Goal: Task Accomplishment & Management: Manage account settings

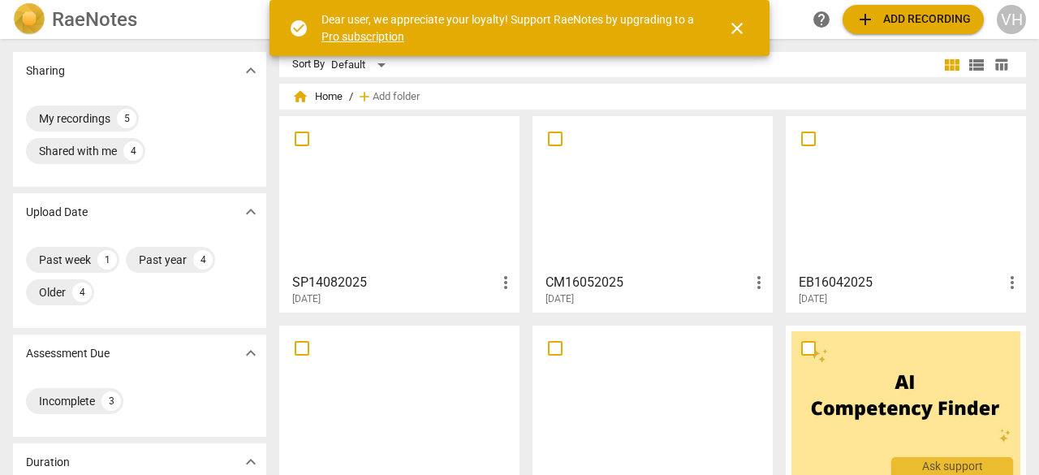
click at [628, 158] on div at bounding box center [652, 194] width 229 height 144
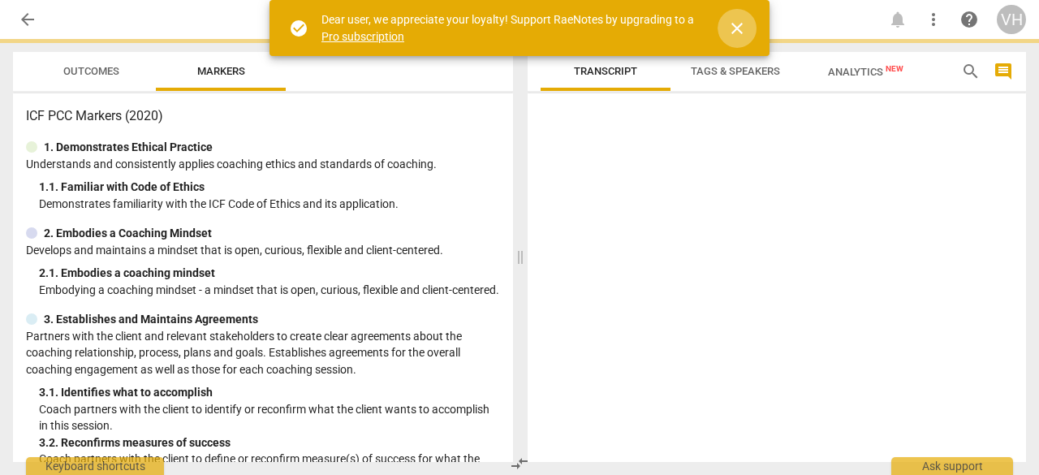
click at [737, 20] on span "close" at bounding box center [736, 28] width 19 height 19
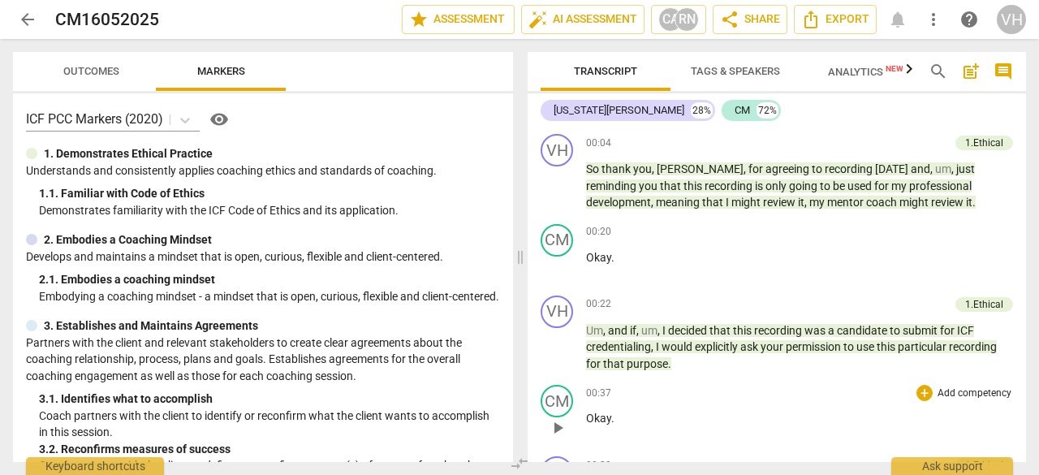
click at [679, 403] on div "00:37 + Add competency keyboard_arrow_right Okay ." at bounding box center [799, 414] width 427 height 58
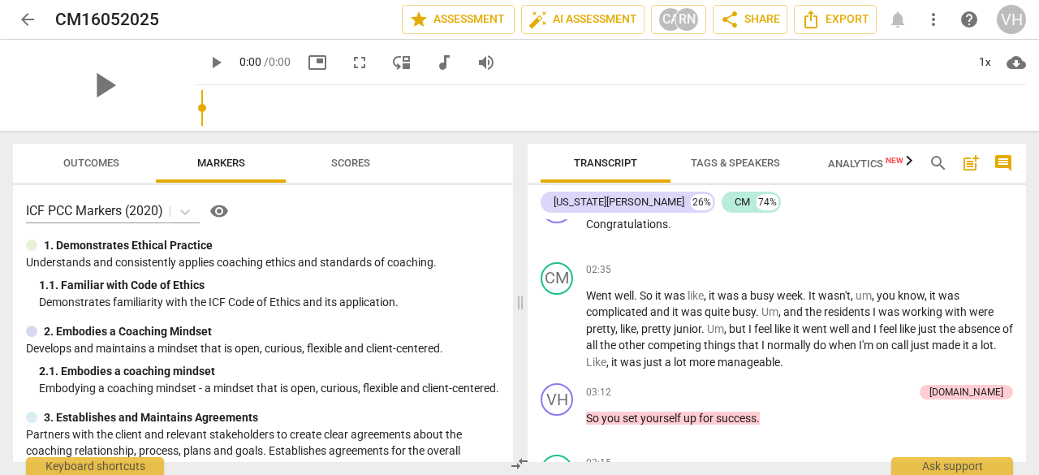
scroll to position [1590, 0]
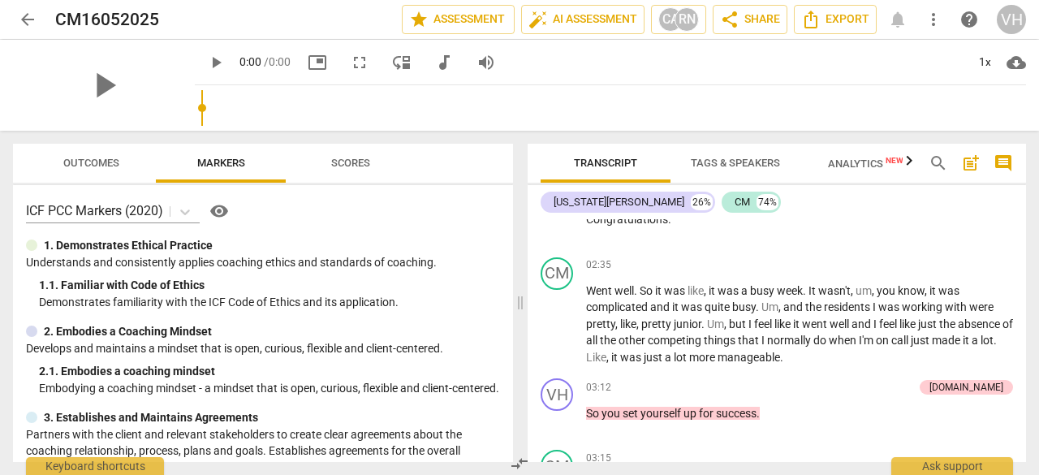
click at [854, 163] on span "Analytics New" at bounding box center [865, 163] width 75 height 12
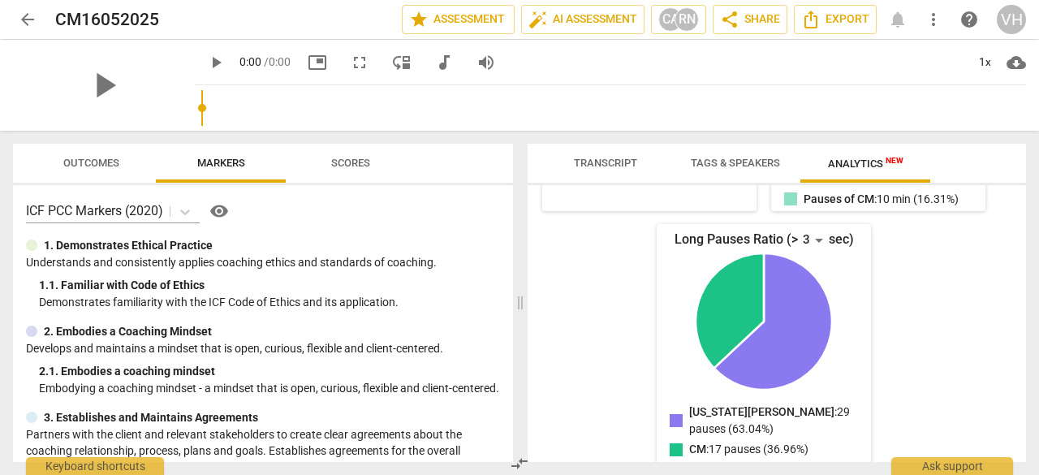
scroll to position [0, 0]
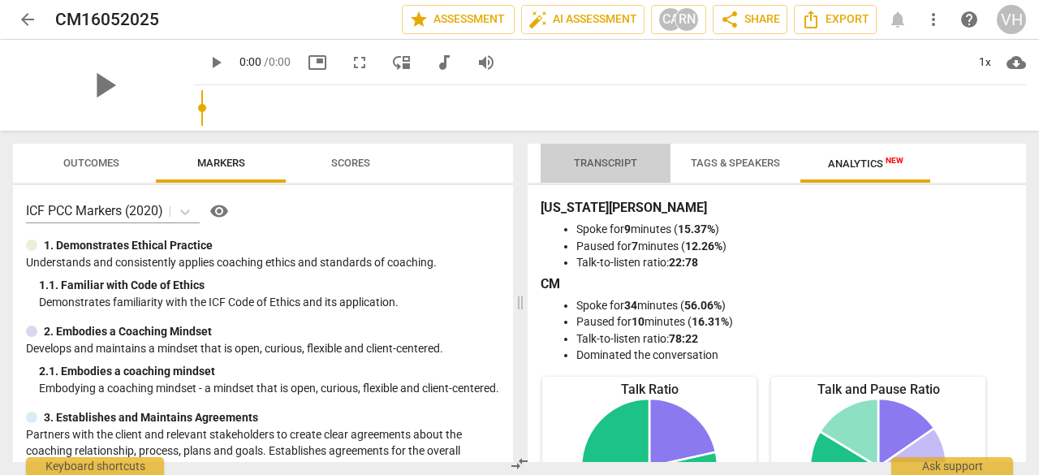
click at [591, 158] on span "Transcript" at bounding box center [605, 163] width 63 height 12
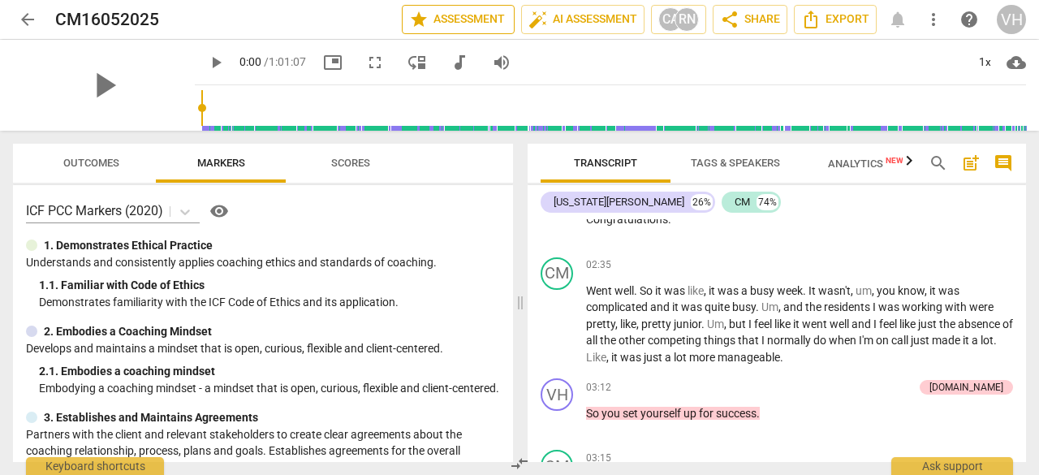
click at [462, 17] on span "star Assessment" at bounding box center [458, 19] width 98 height 19
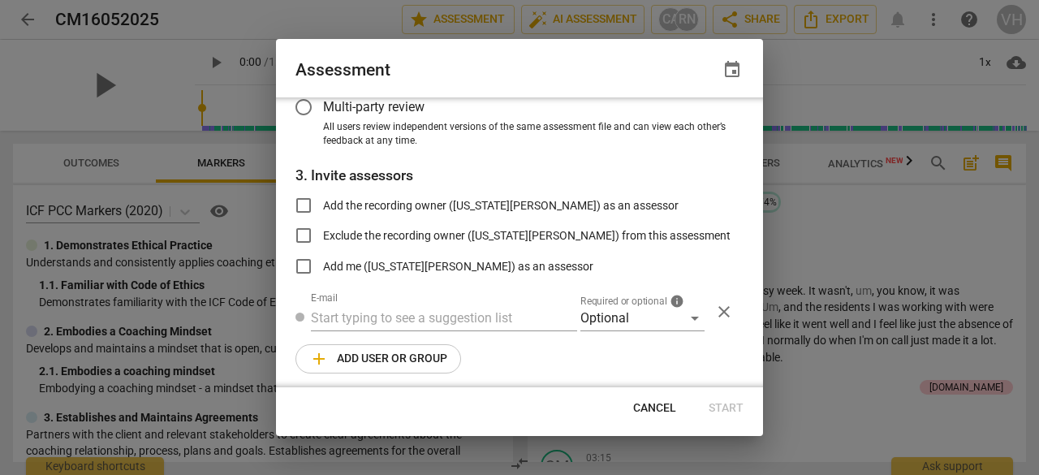
scroll to position [214, 0]
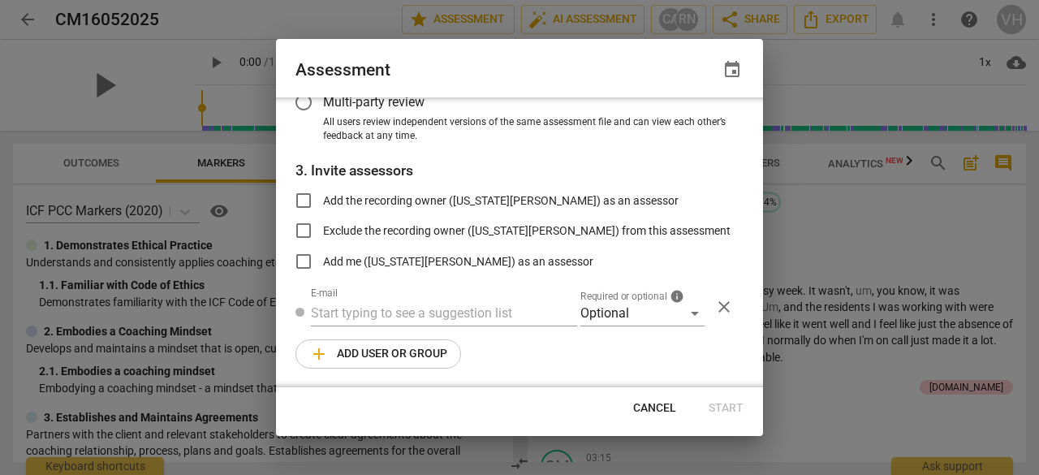
click at [649, 405] on span "Cancel" at bounding box center [654, 408] width 43 height 16
radio input "false"
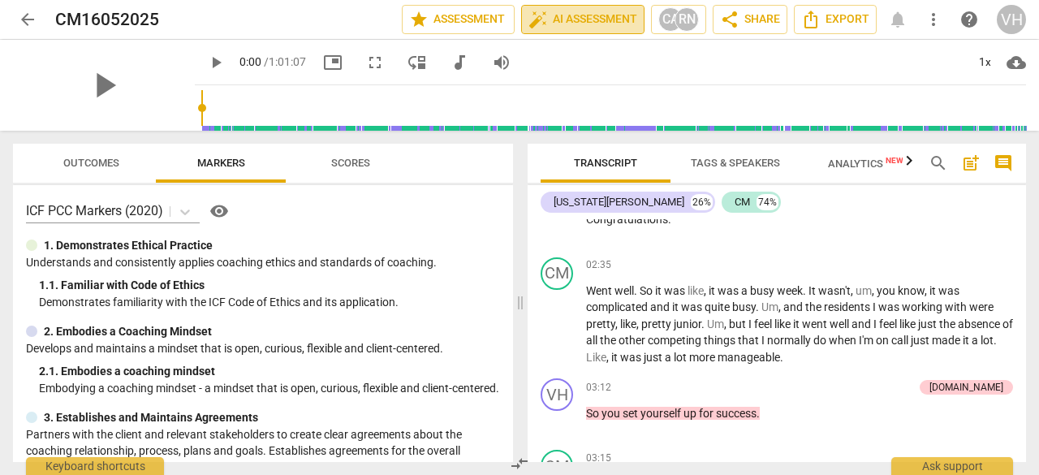
click at [597, 11] on span "auto_fix_high AI Assessment" at bounding box center [582, 19] width 109 height 19
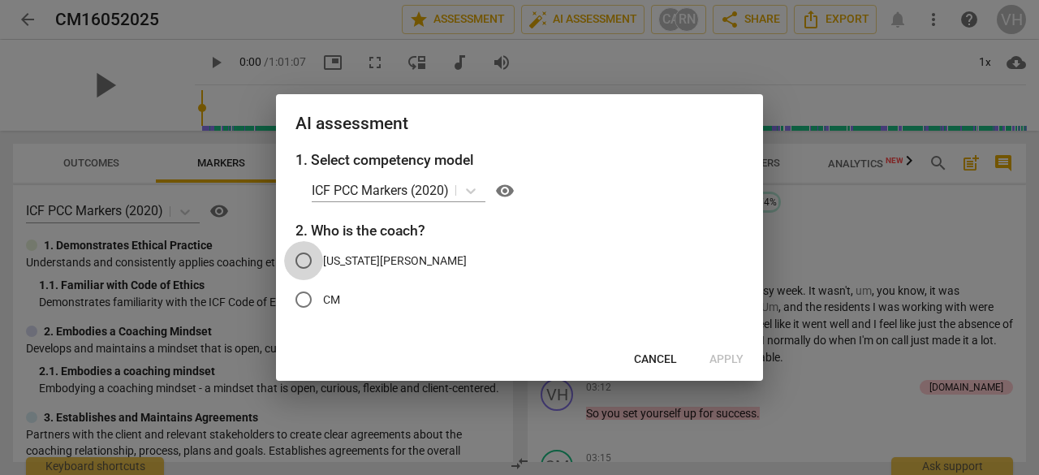
click at [299, 257] on input "[US_STATE][PERSON_NAME]" at bounding box center [303, 260] width 39 height 39
radio input "true"
click at [724, 360] on span "Apply" at bounding box center [727, 360] width 34 height 16
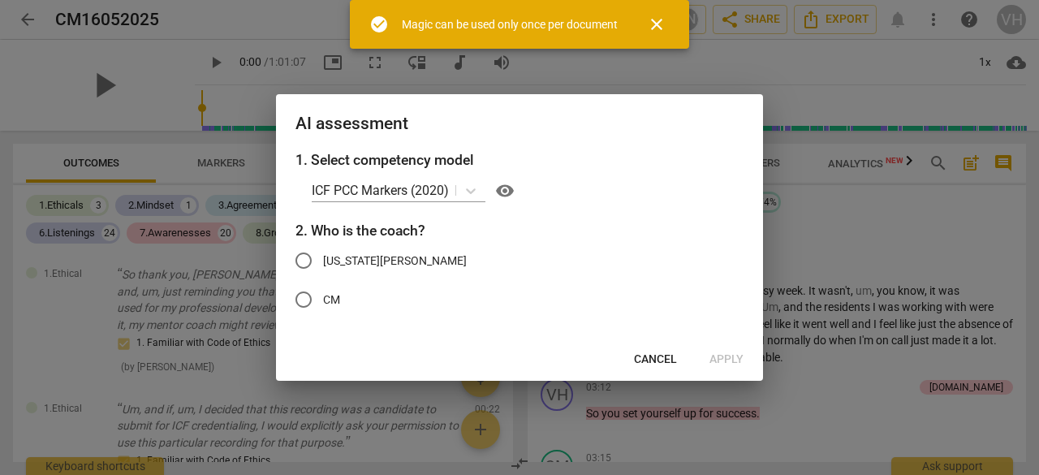
click at [641, 355] on span "Cancel" at bounding box center [655, 360] width 43 height 16
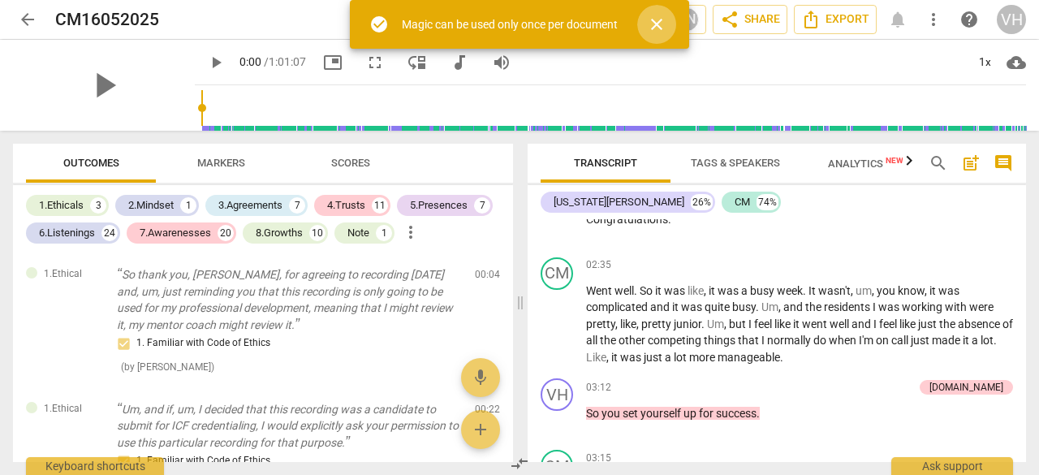
click at [660, 25] on span "close" at bounding box center [656, 24] width 19 height 19
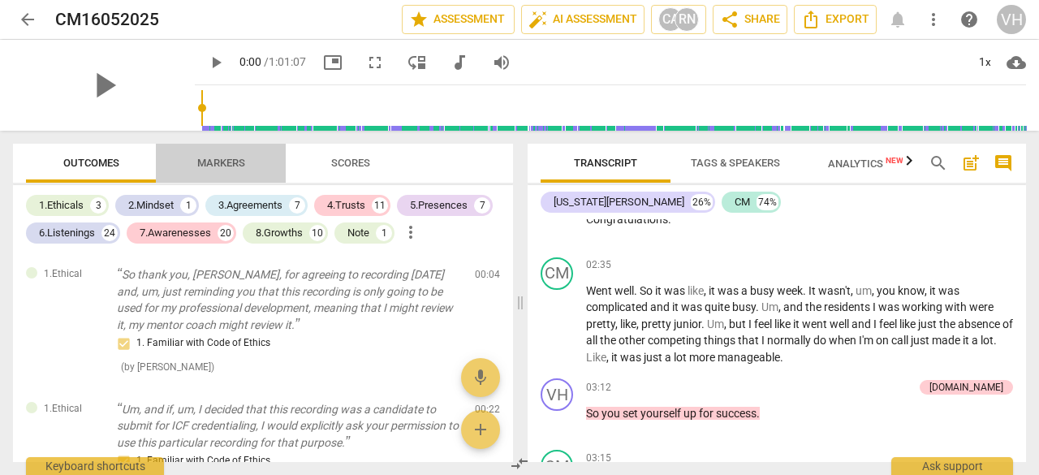
click at [222, 159] on span "Markers" at bounding box center [221, 163] width 48 height 12
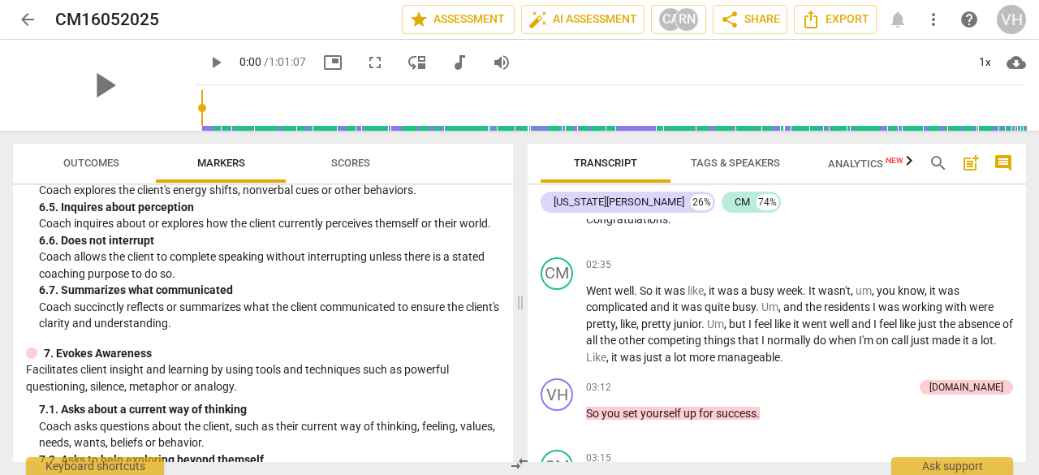
scroll to position [1225, 0]
click at [354, 155] on span "Scores" at bounding box center [351, 164] width 78 height 22
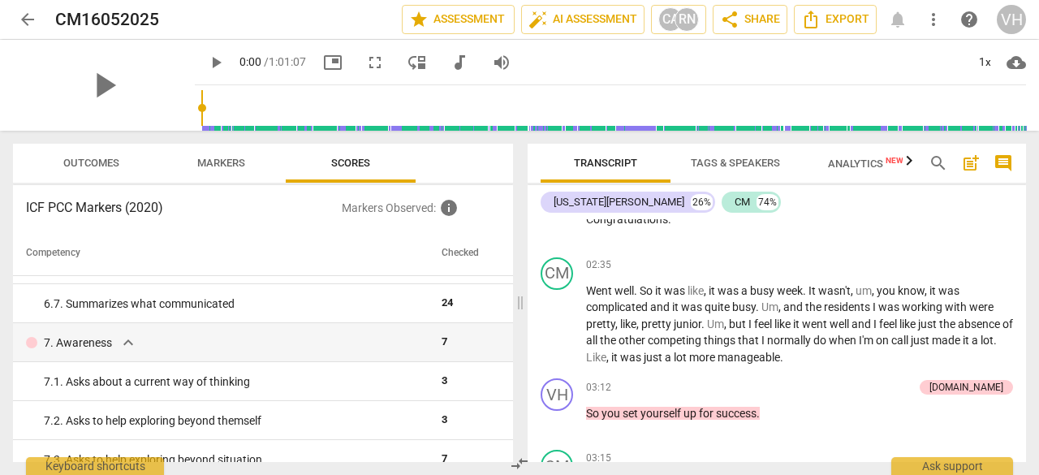
scroll to position [950, 0]
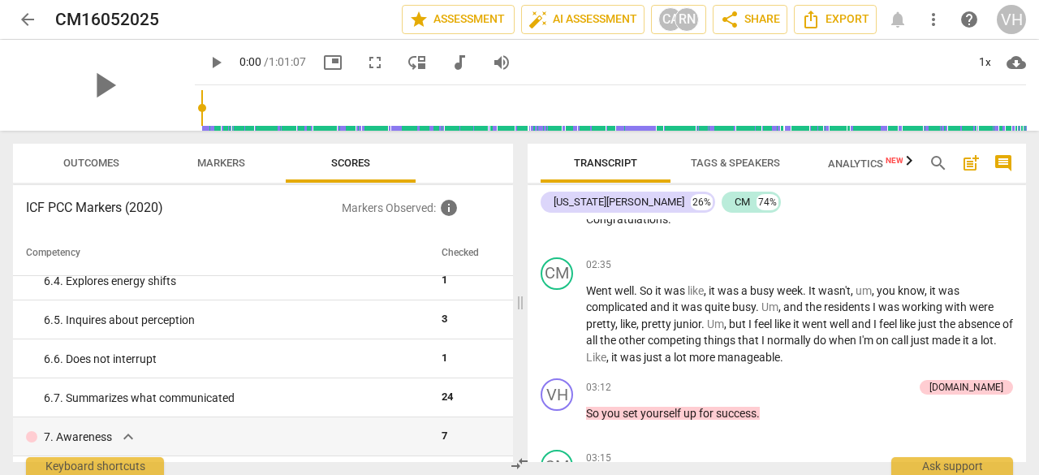
click at [18, 12] on span "arrow_back" at bounding box center [27, 19] width 19 height 19
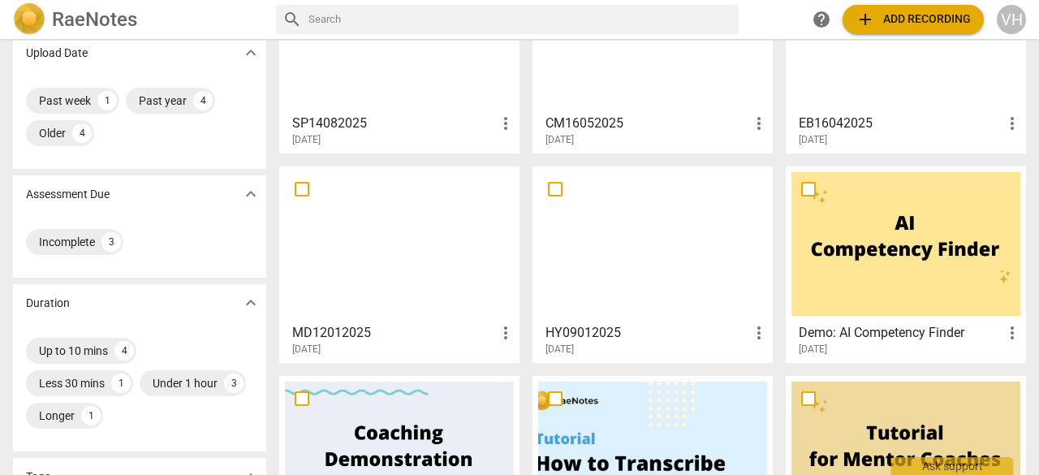
scroll to position [162, 0]
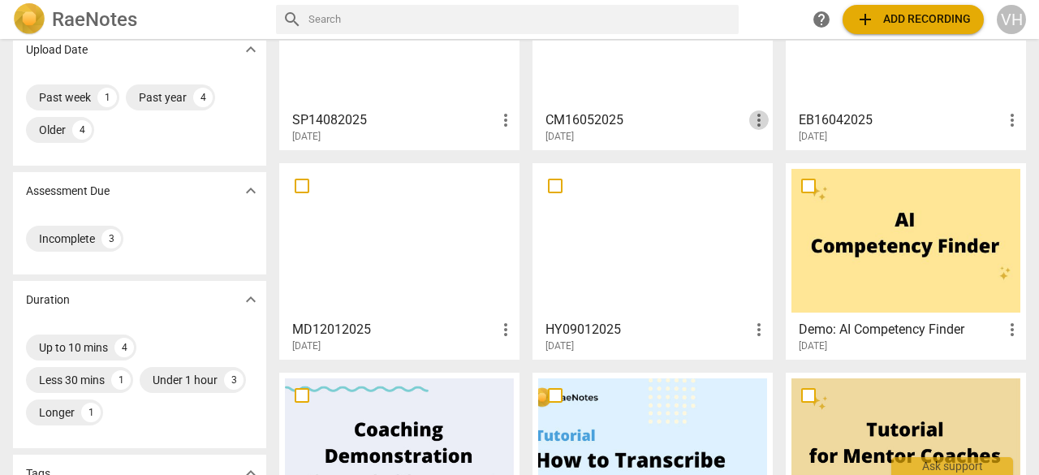
click at [749, 123] on span "more_vert" at bounding box center [758, 119] width 19 height 19
click at [770, 304] on div at bounding box center [519, 237] width 1039 height 475
click at [96, 231] on div "Incomplete 3" at bounding box center [74, 239] width 97 height 26
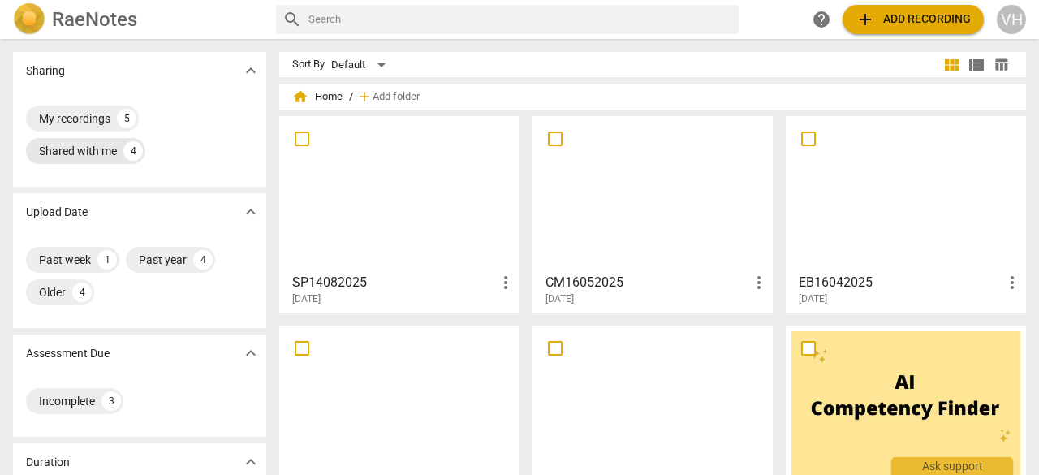
click at [62, 149] on div "Shared with me" at bounding box center [78, 151] width 78 height 16
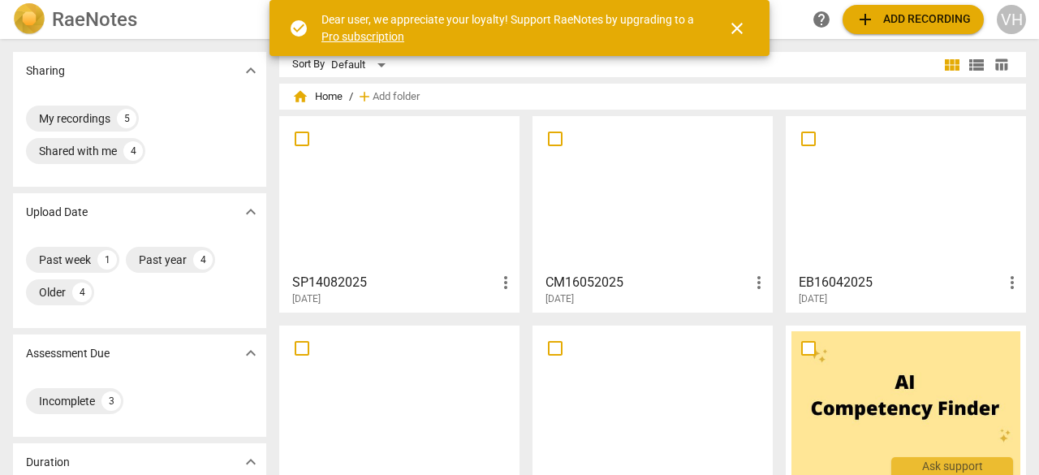
click at [735, 22] on span "close" at bounding box center [736, 28] width 19 height 19
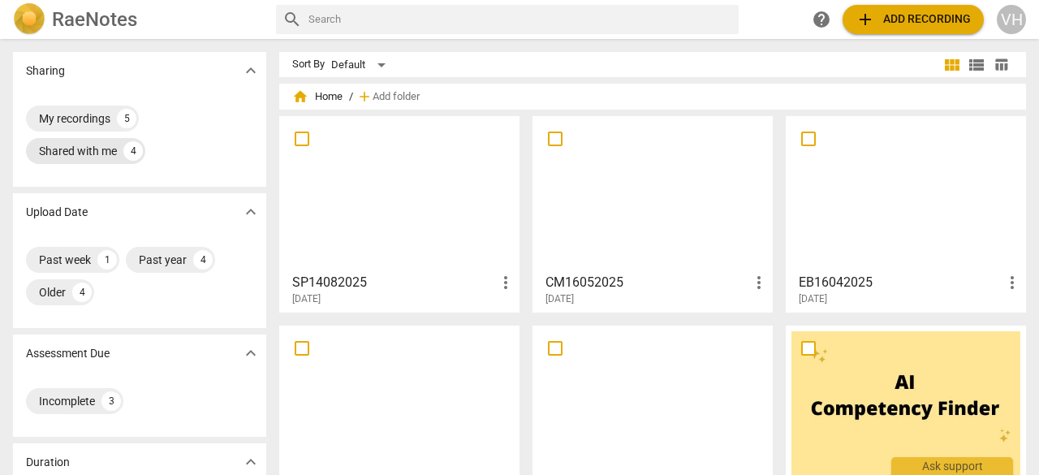
click at [84, 151] on div "Shared with me" at bounding box center [78, 151] width 78 height 16
click at [675, 205] on div at bounding box center [652, 194] width 229 height 144
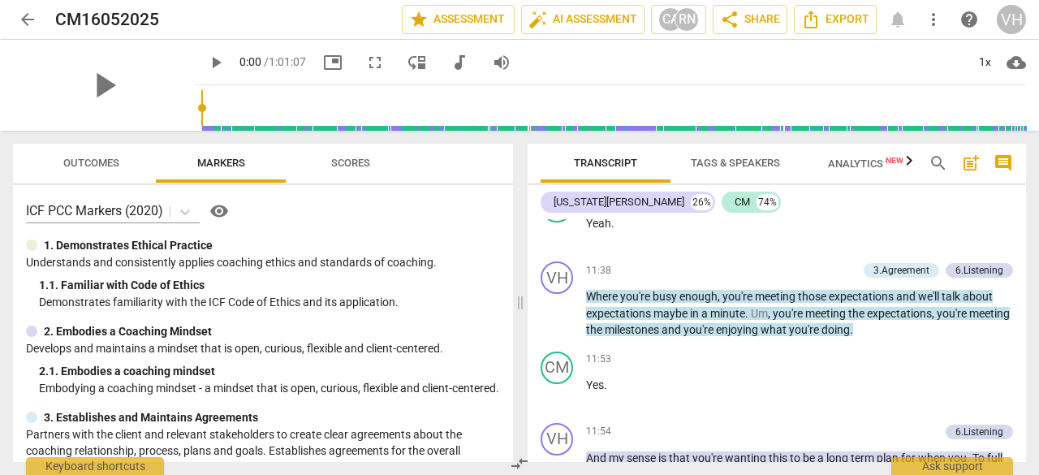
scroll to position [4230, 0]
click at [900, 278] on div "3.Agreement" at bounding box center [902, 271] width 56 height 15
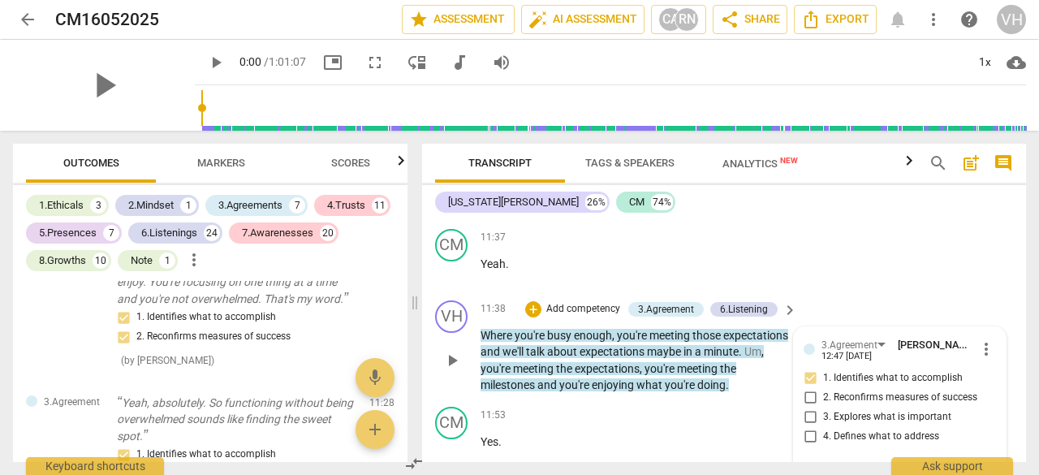
scroll to position [4786, 0]
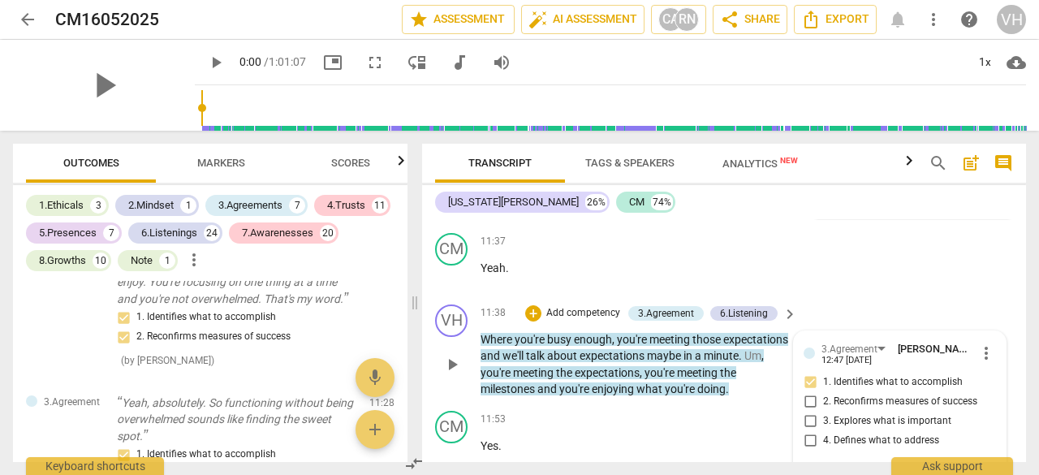
click at [787, 304] on span "keyboard_arrow_right" at bounding box center [789, 313] width 19 height 19
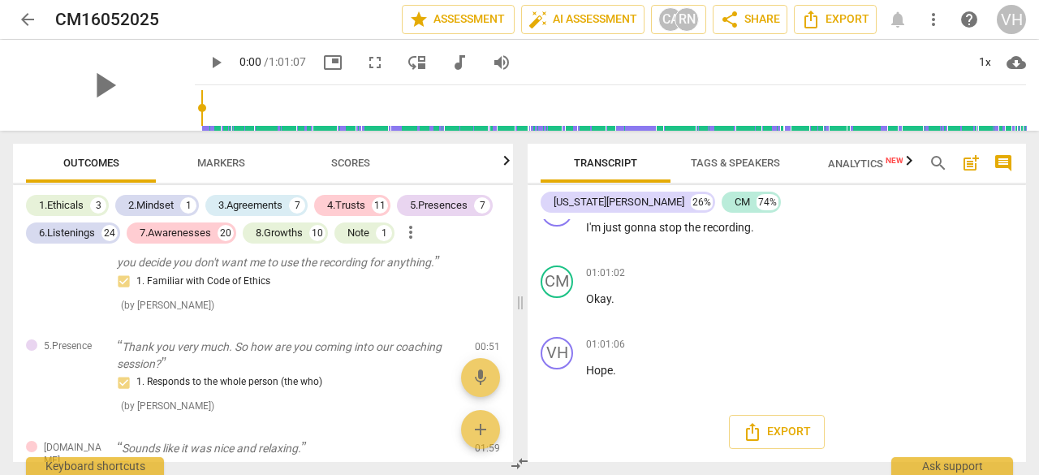
scroll to position [0, 0]
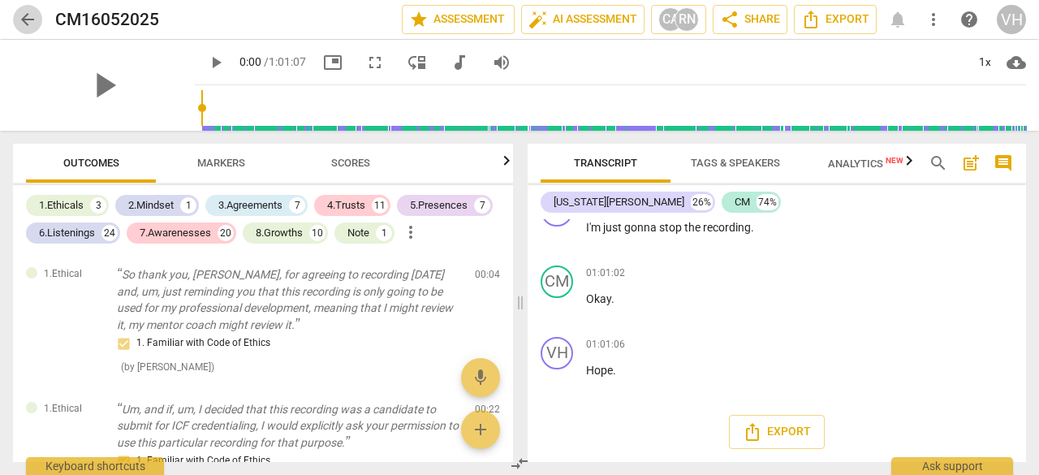
click at [26, 16] on span "arrow_back" at bounding box center [27, 19] width 19 height 19
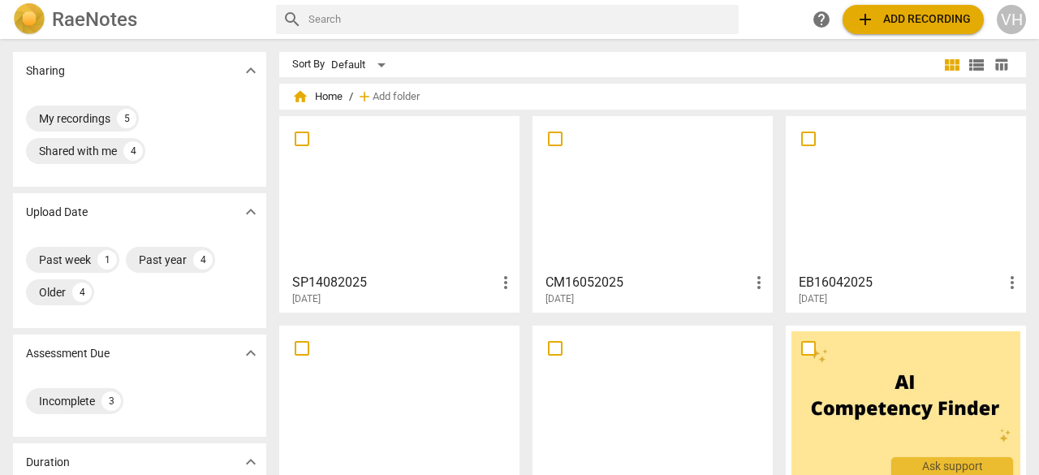
click at [391, 191] on div at bounding box center [399, 194] width 229 height 144
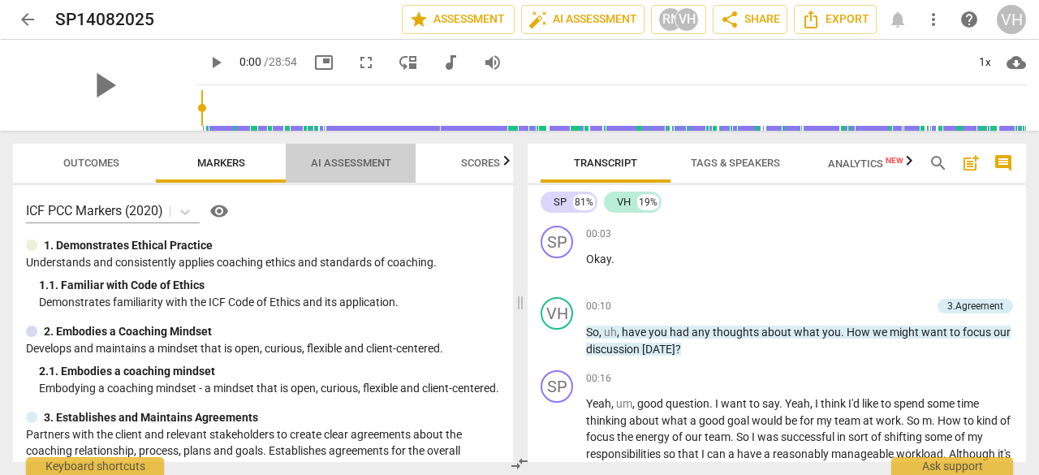
click at [355, 157] on span "AI Assessment" at bounding box center [351, 163] width 80 height 12
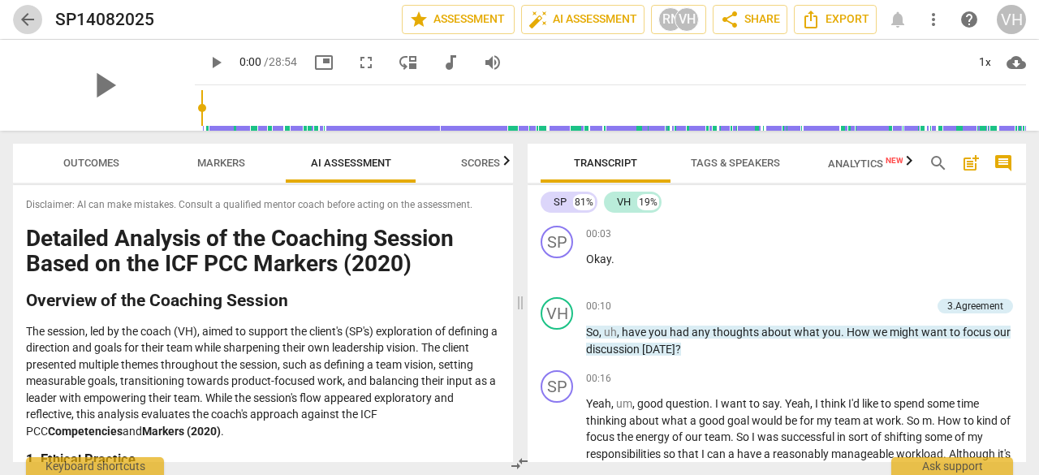
click at [30, 15] on span "arrow_back" at bounding box center [27, 19] width 19 height 19
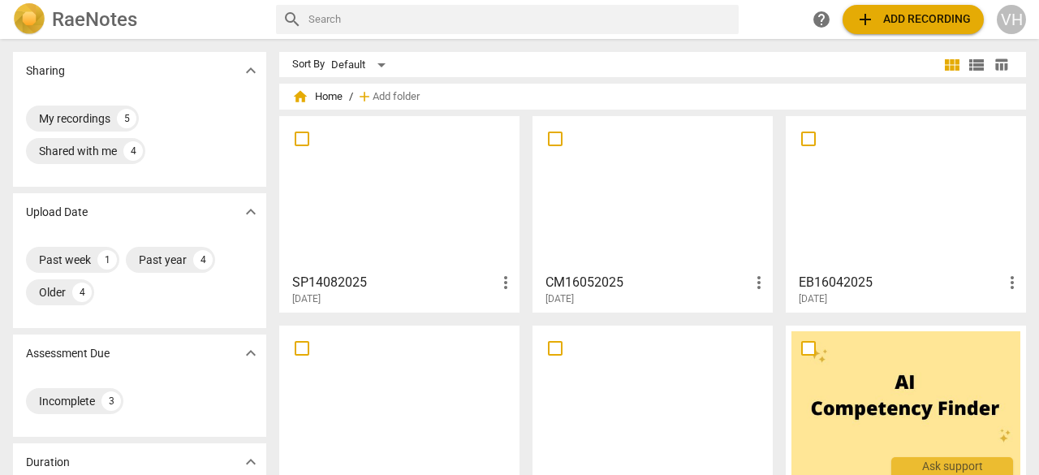
click at [641, 231] on div at bounding box center [652, 194] width 229 height 144
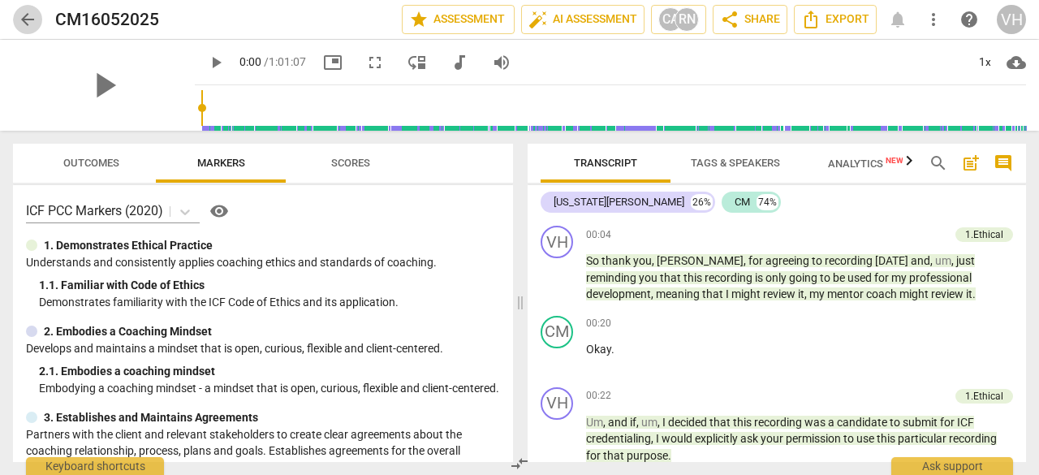
click at [29, 14] on span "arrow_back" at bounding box center [27, 19] width 19 height 19
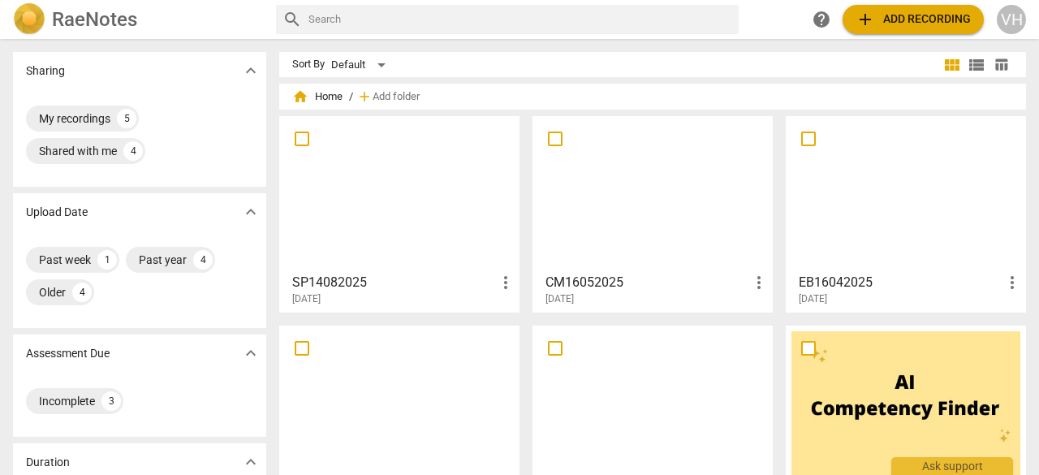
click at [914, 192] on div at bounding box center [906, 194] width 229 height 144
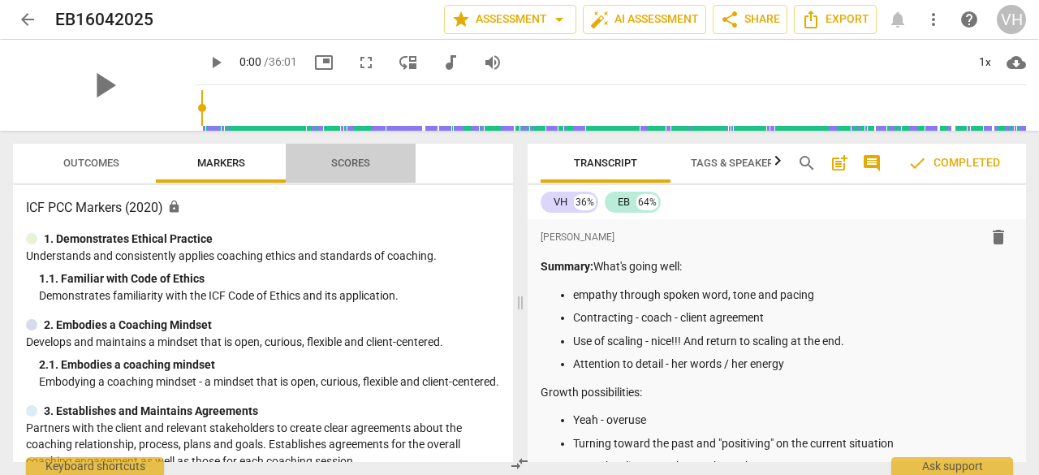
click at [351, 158] on span "Scores" at bounding box center [350, 163] width 39 height 12
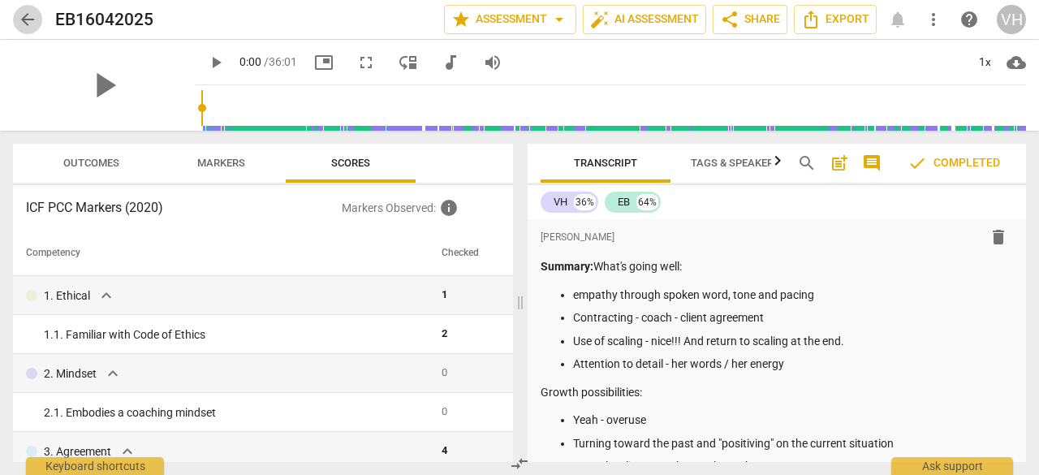
click at [27, 14] on span "arrow_back" at bounding box center [27, 19] width 19 height 19
